Goal: Check status

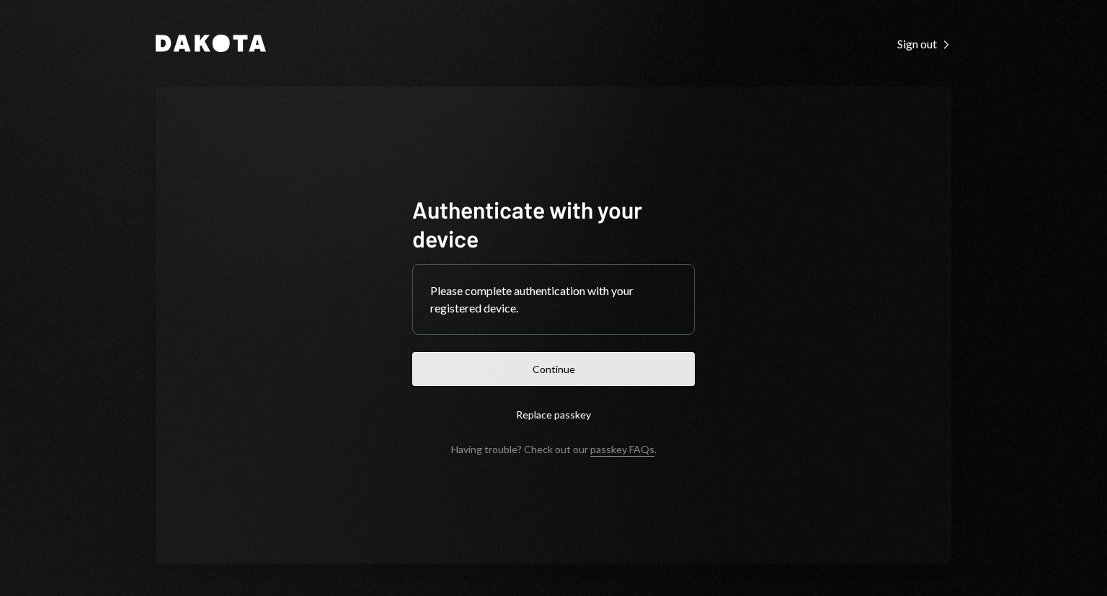
click at [574, 367] on button "Continue" at bounding box center [553, 369] width 283 height 34
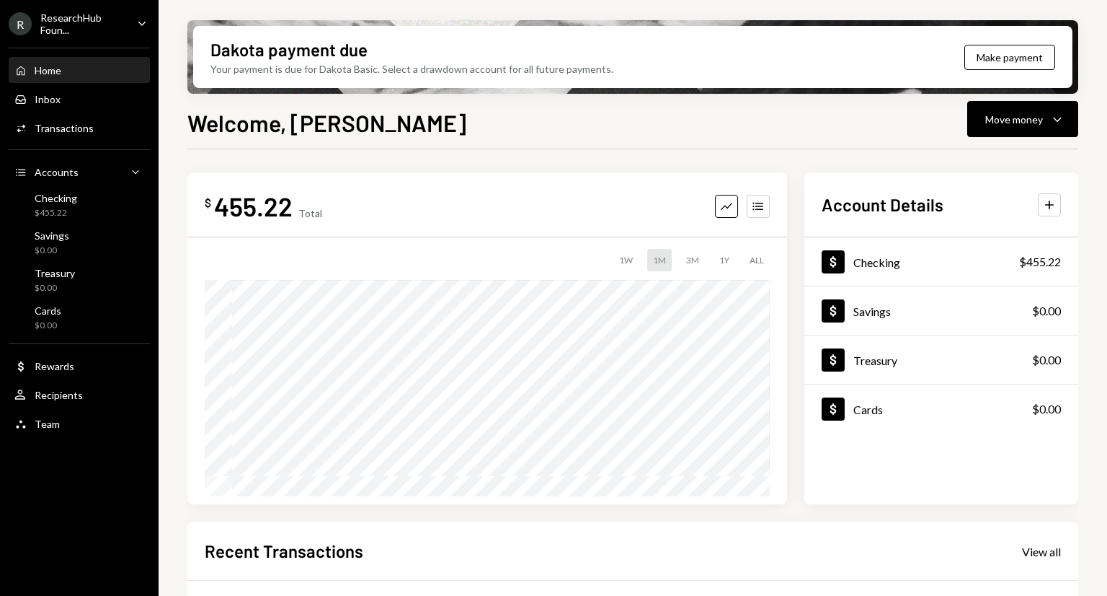
click at [87, 25] on div "ResearchHub Foun..." at bounding box center [82, 24] width 85 height 25
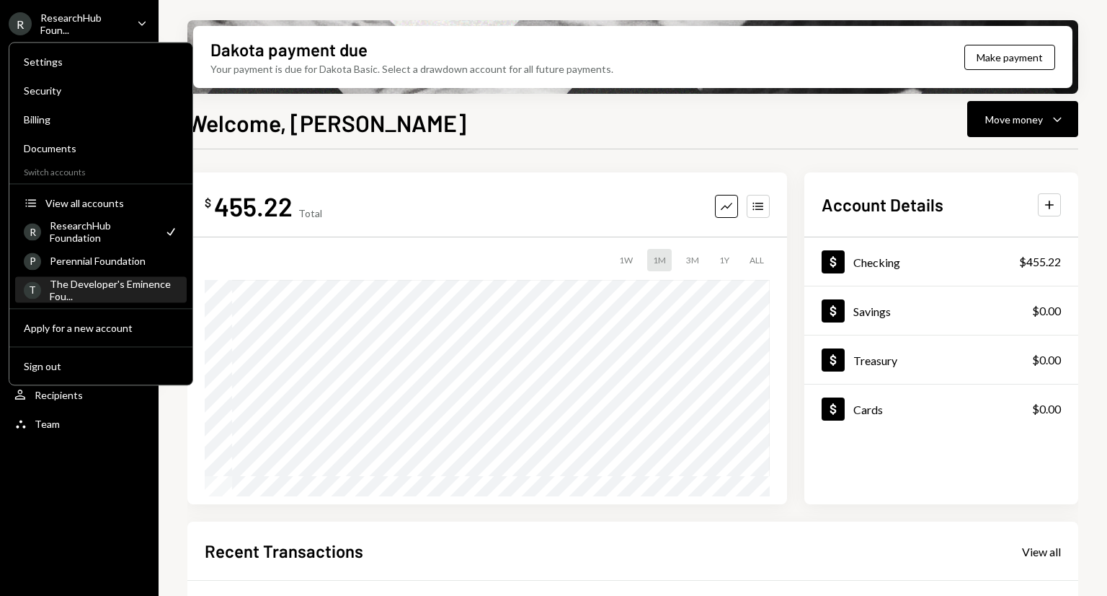
click at [123, 286] on div "The Developer's Eminence Fou..." at bounding box center [114, 290] width 128 height 25
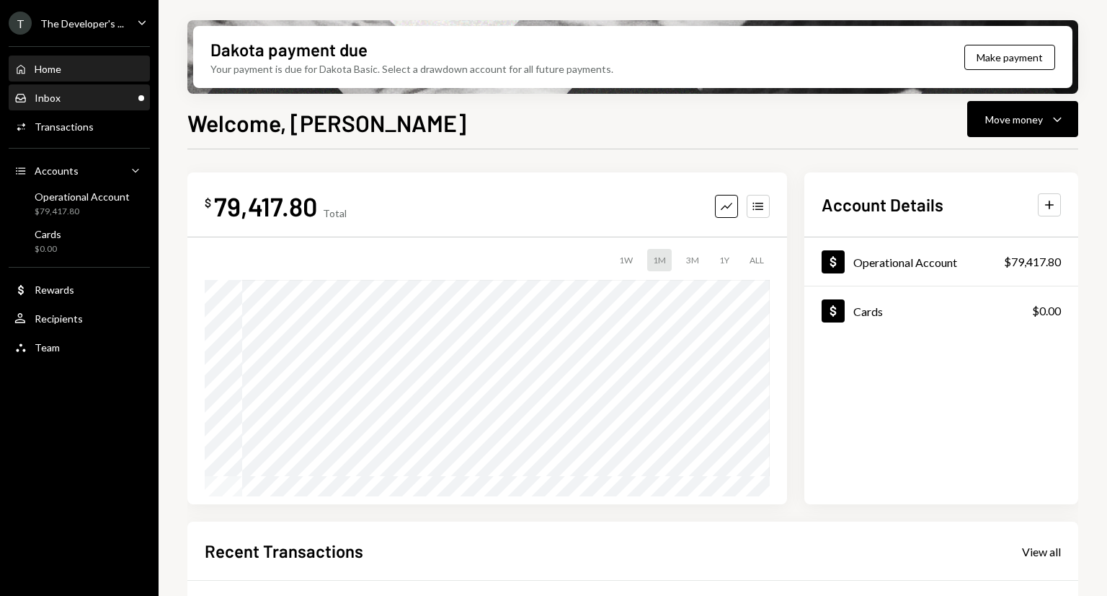
click at [94, 99] on div "Inbox Inbox" at bounding box center [79, 98] width 130 height 13
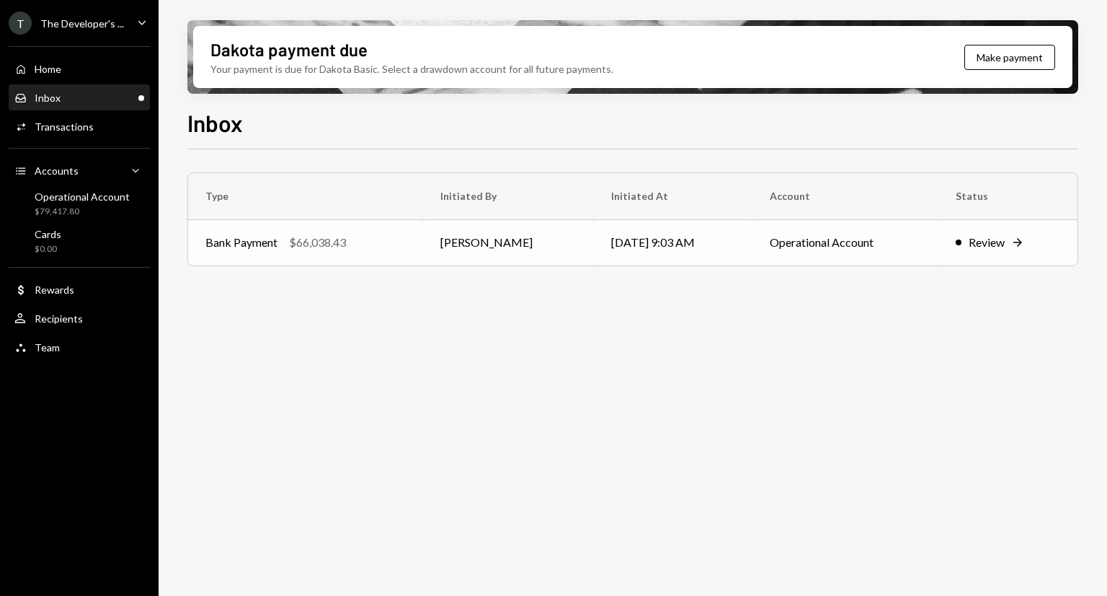
click at [646, 259] on td "[DATE] 9:03 AM" at bounding box center [673, 242] width 159 height 46
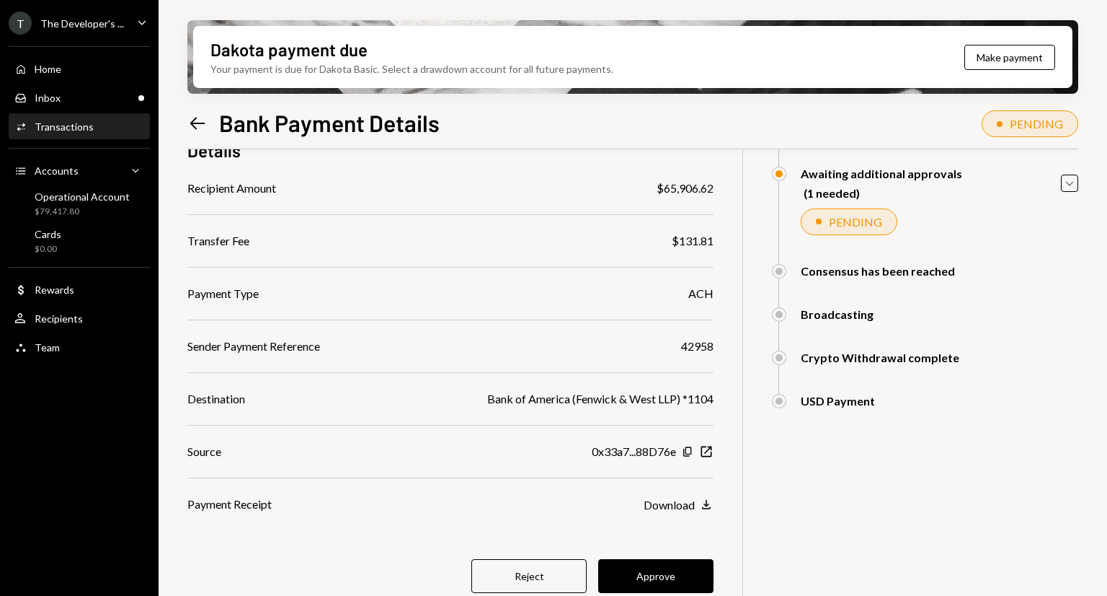
scroll to position [144, 0]
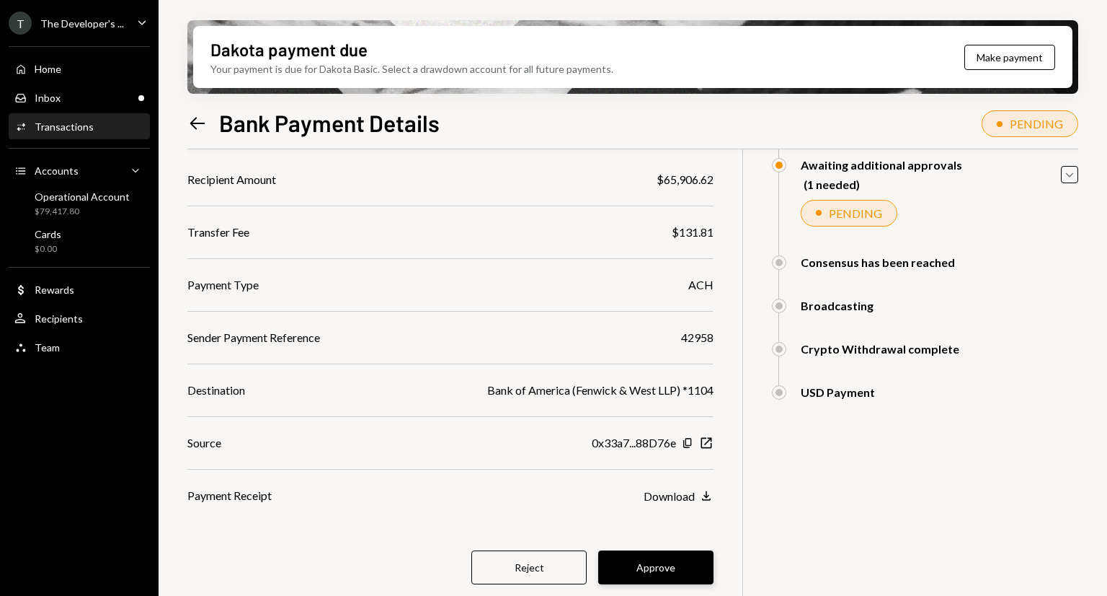
click at [654, 572] on button "Approve" at bounding box center [655, 567] width 115 height 34
